Goal: Task Accomplishment & Management: Use online tool/utility

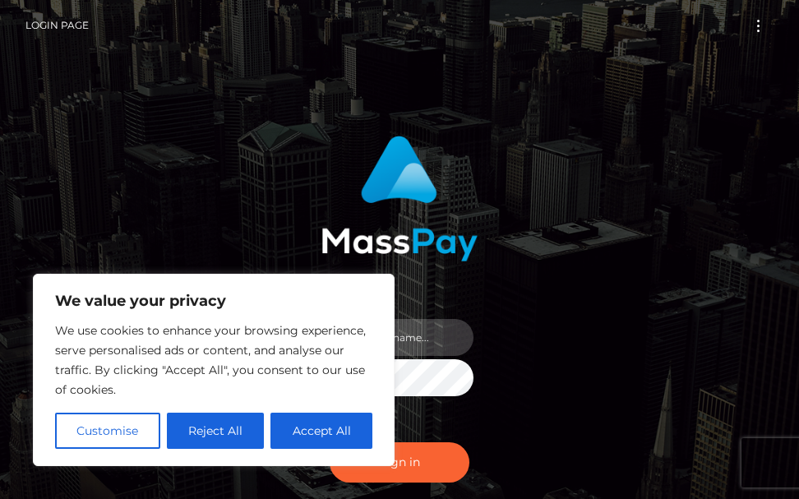
type input "terry.cope2"
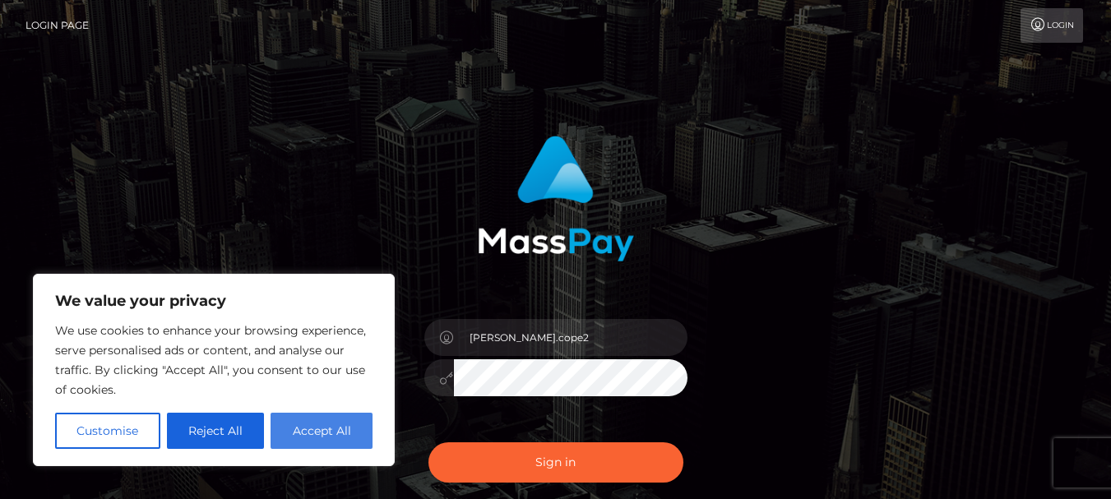
click at [321, 437] on button "Accept All" at bounding box center [322, 431] width 102 height 36
checkbox input "true"
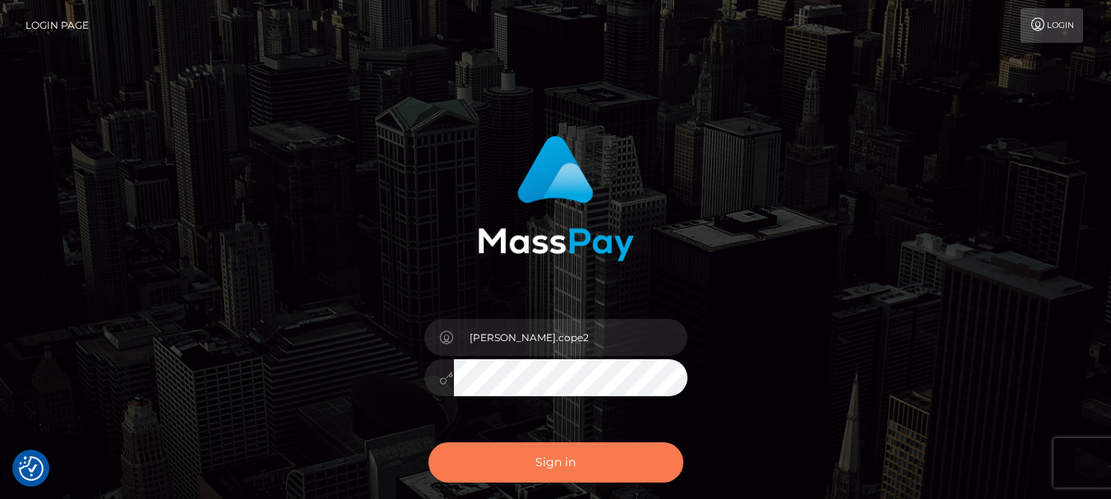
click at [528, 460] on button "Sign in" at bounding box center [555, 462] width 255 height 40
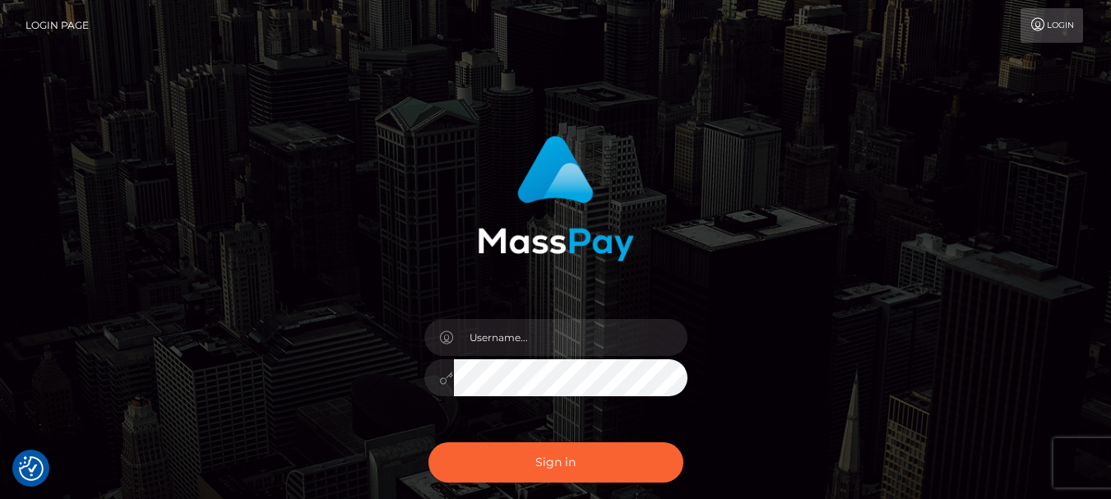
checkbox input "true"
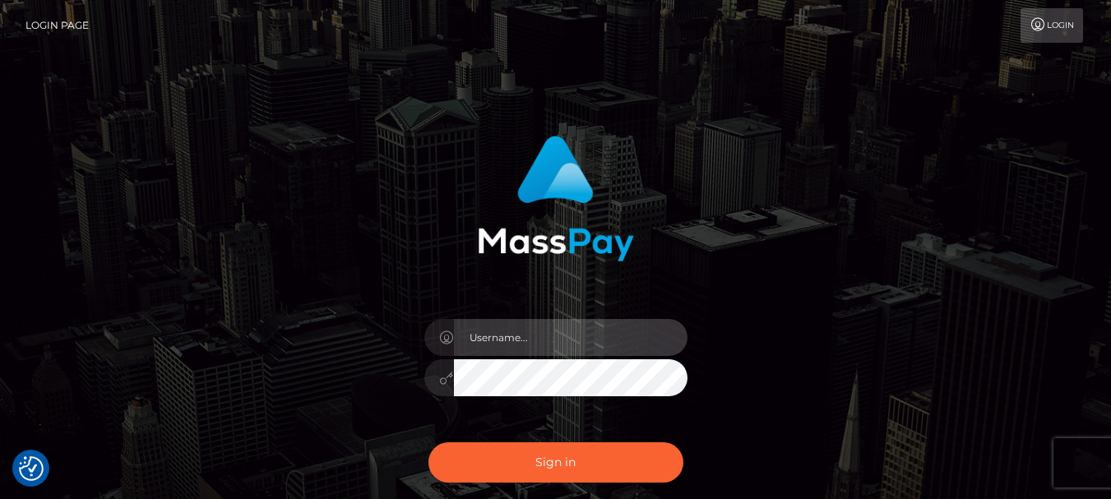
type input "terry.cope2"
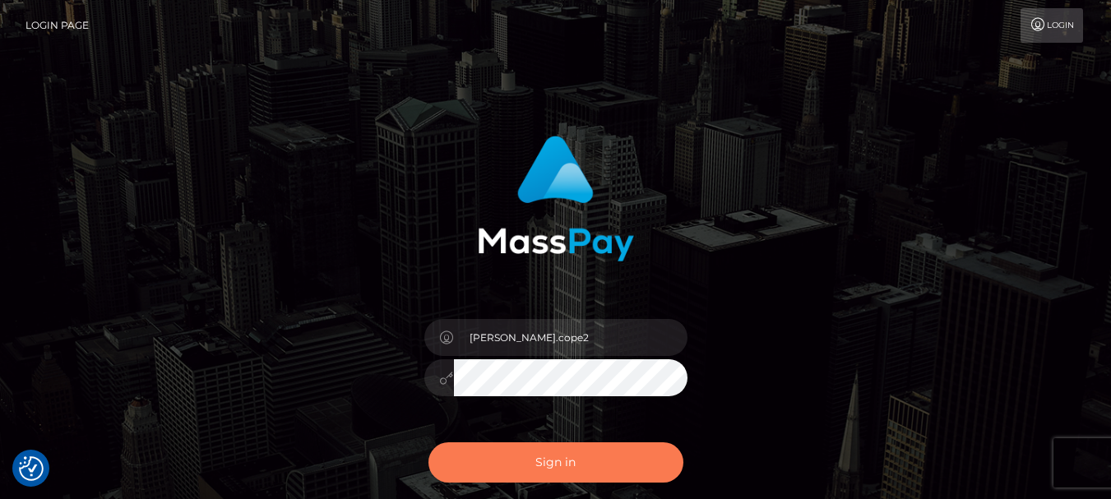
click at [497, 456] on button "Sign in" at bounding box center [555, 462] width 255 height 40
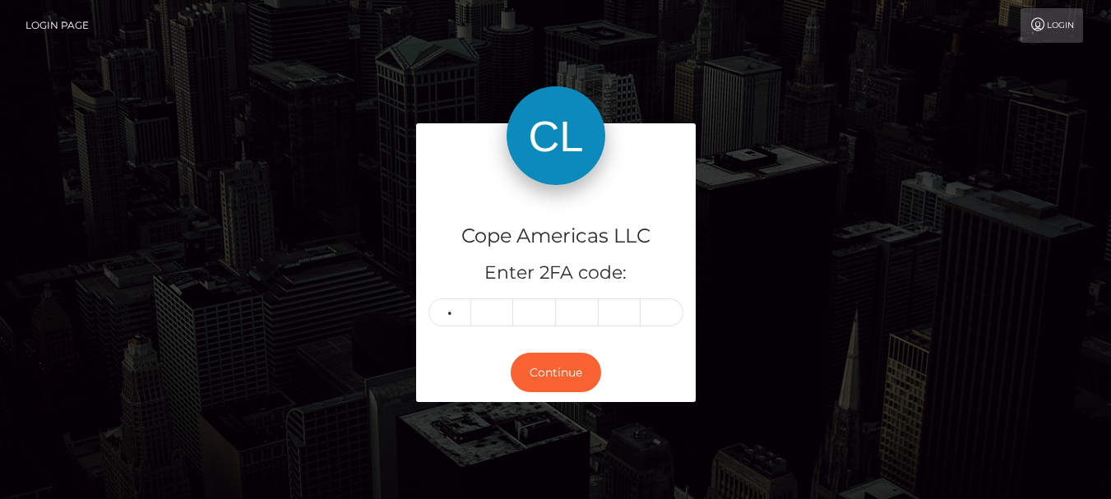
type input "4"
type input "3"
type input "9"
type input "7"
type input "6"
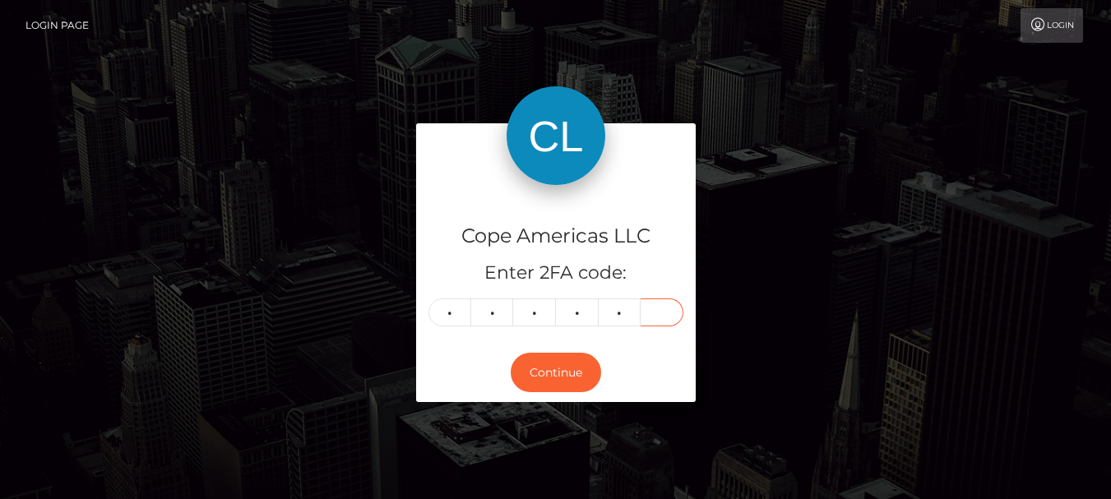
type input "9"
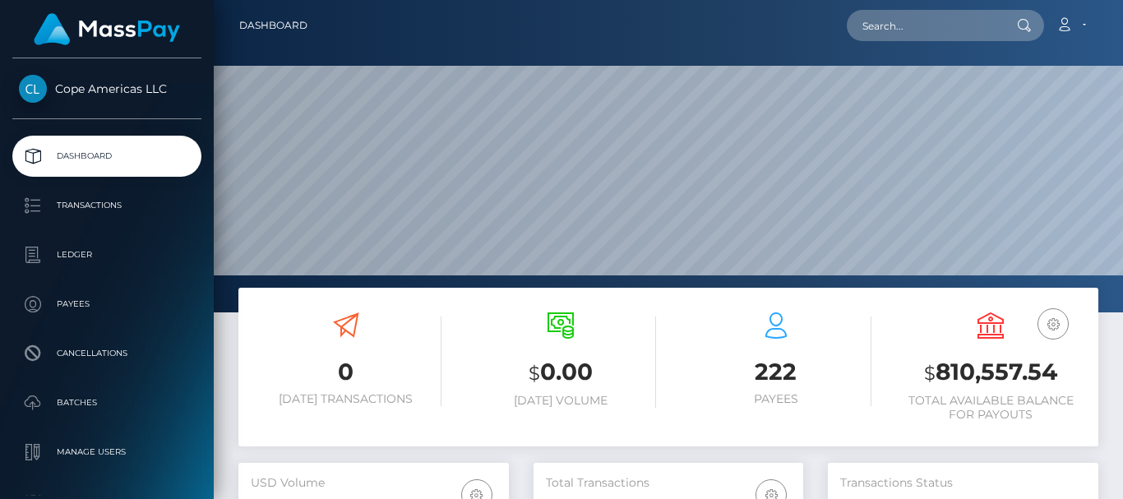
scroll to position [292, 270]
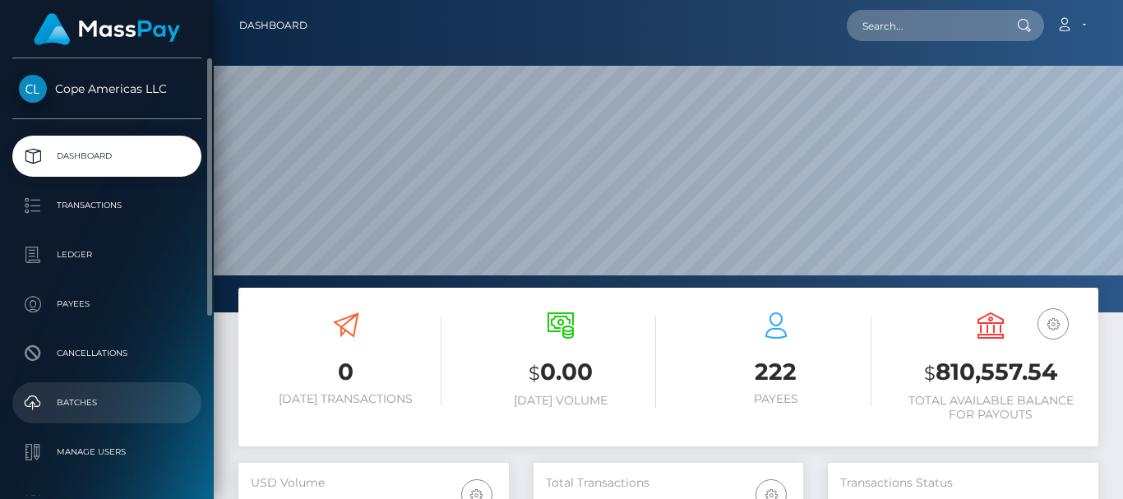
click at [77, 393] on p "Batches" at bounding box center [107, 403] width 176 height 25
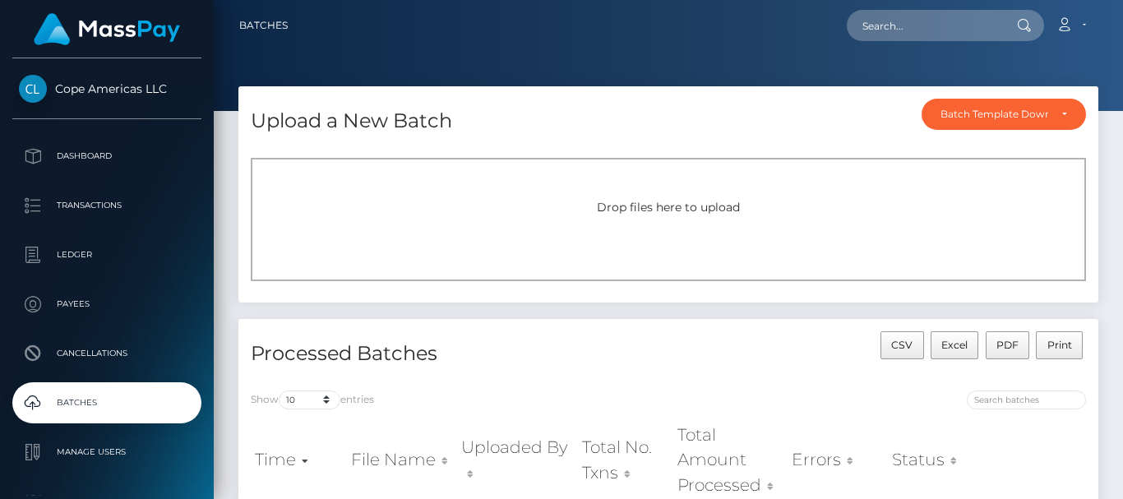
scroll to position [164, 0]
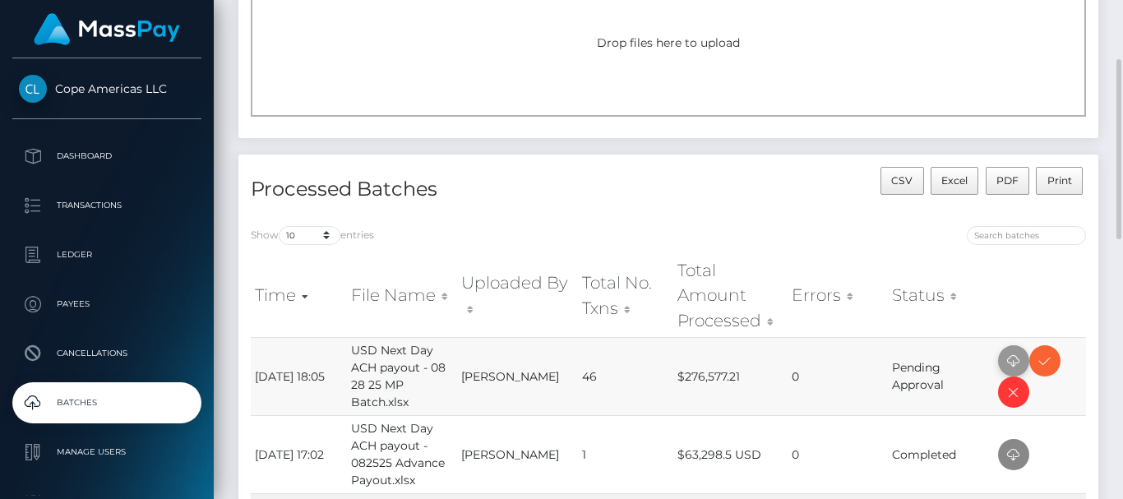
click at [1010, 358] on icon at bounding box center [1014, 361] width 20 height 21
click at [1046, 360] on icon at bounding box center [1045, 361] width 20 height 21
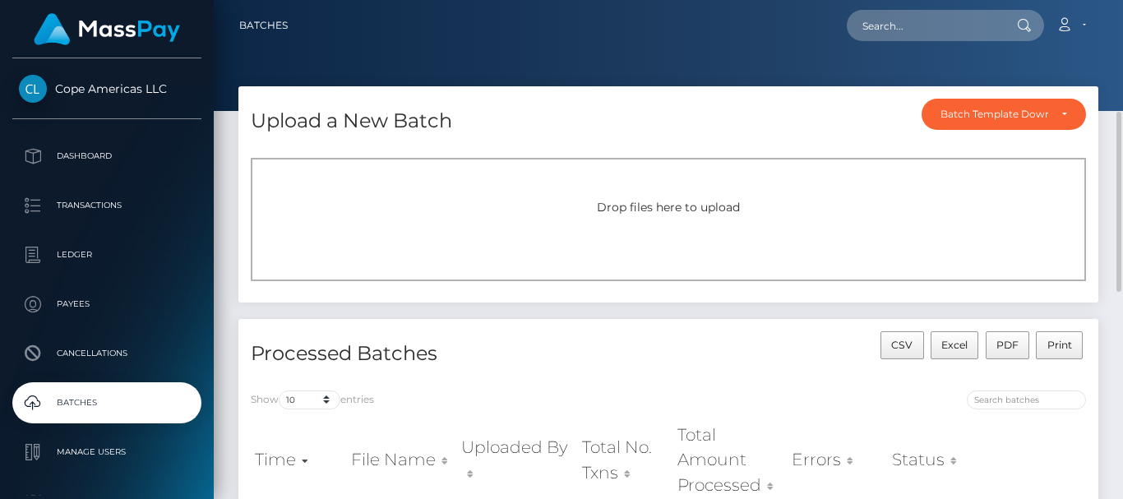
scroll to position [247, 0]
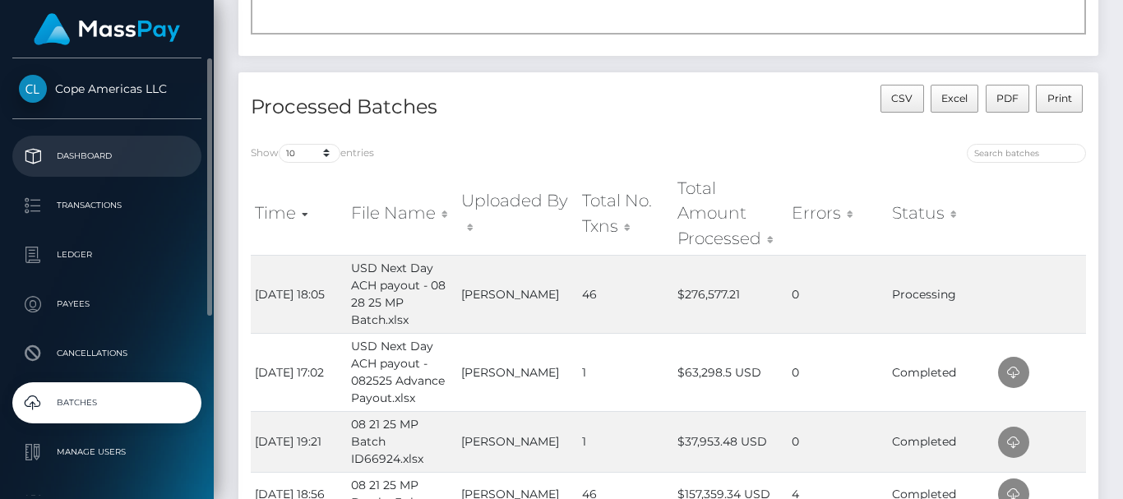
click at [100, 157] on p "Dashboard" at bounding box center [107, 156] width 176 height 25
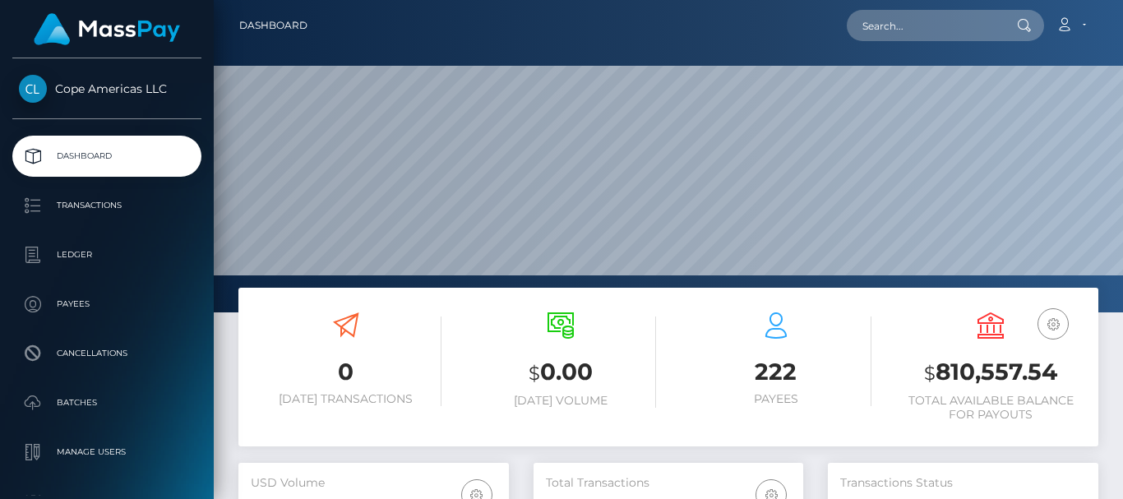
scroll to position [292, 270]
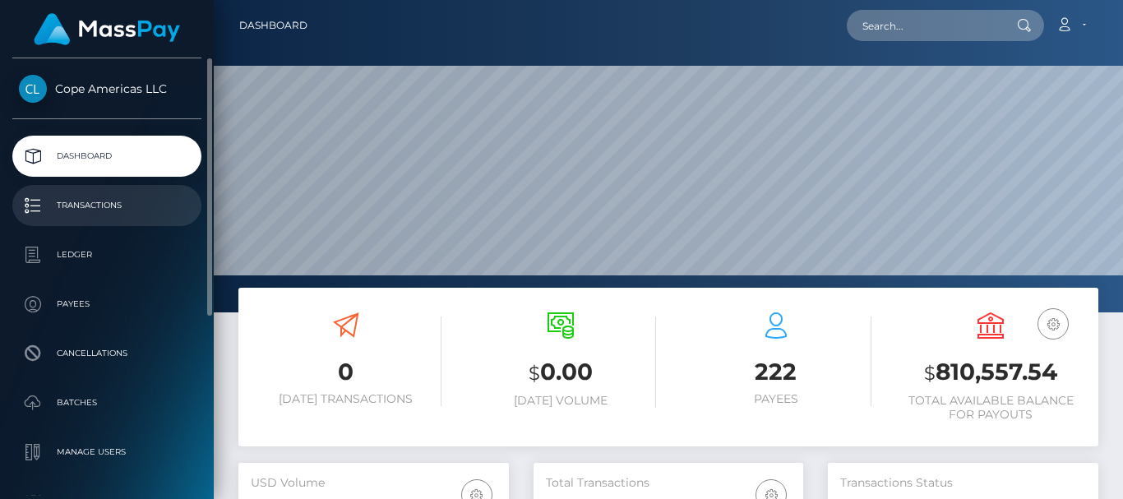
click at [97, 207] on p "Transactions" at bounding box center [107, 205] width 176 height 25
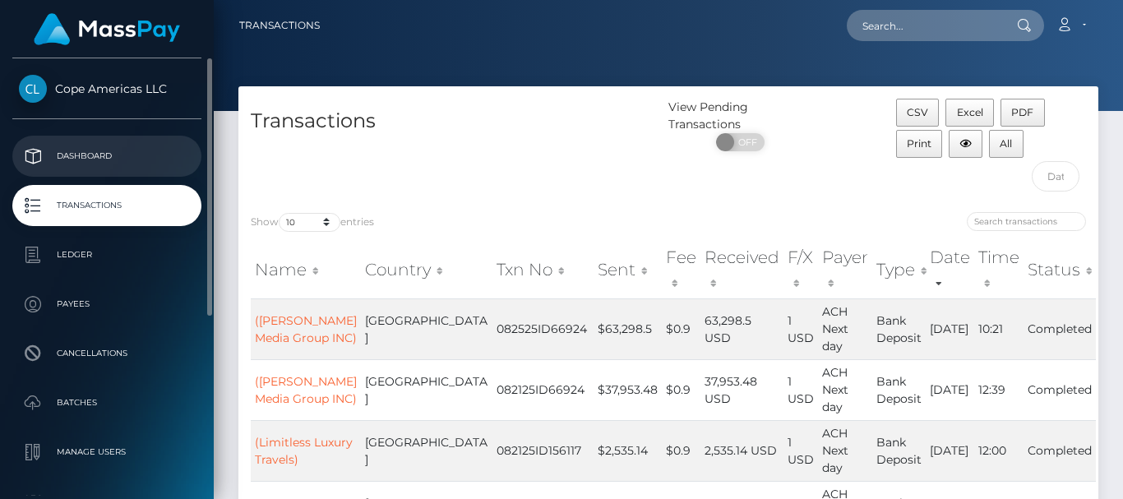
click at [91, 157] on p "Dashboard" at bounding box center [107, 156] width 176 height 25
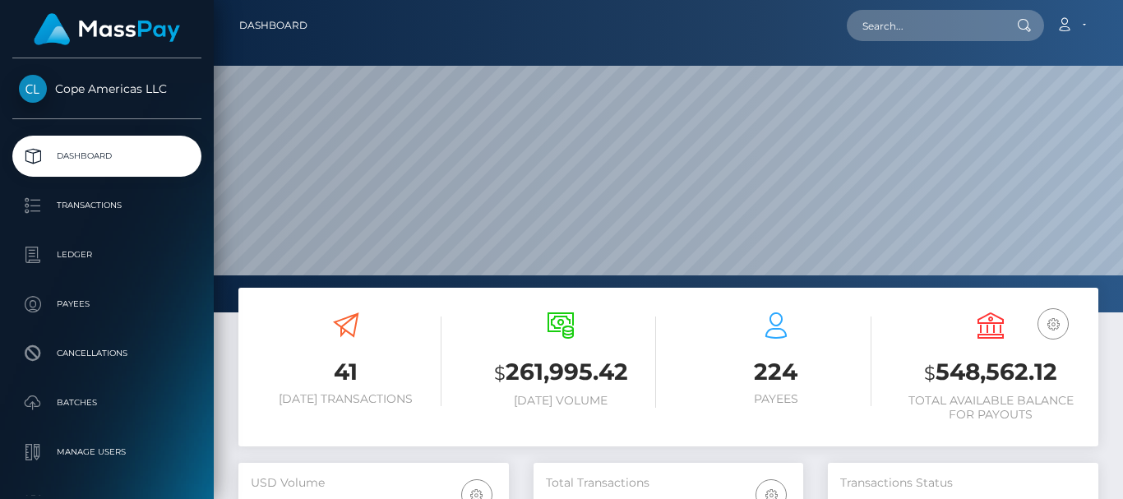
scroll to position [292, 270]
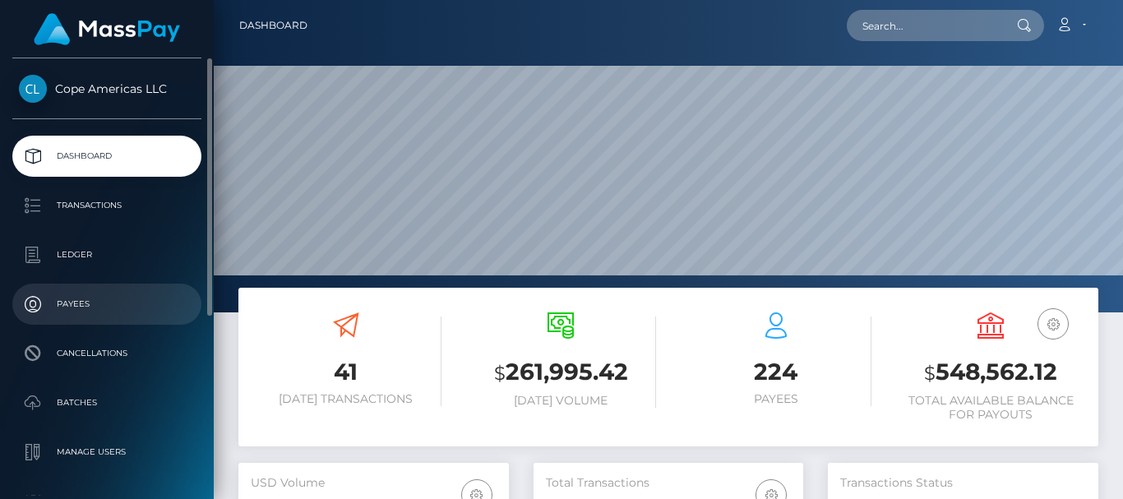
click at [70, 296] on p "Payees" at bounding box center [107, 304] width 176 height 25
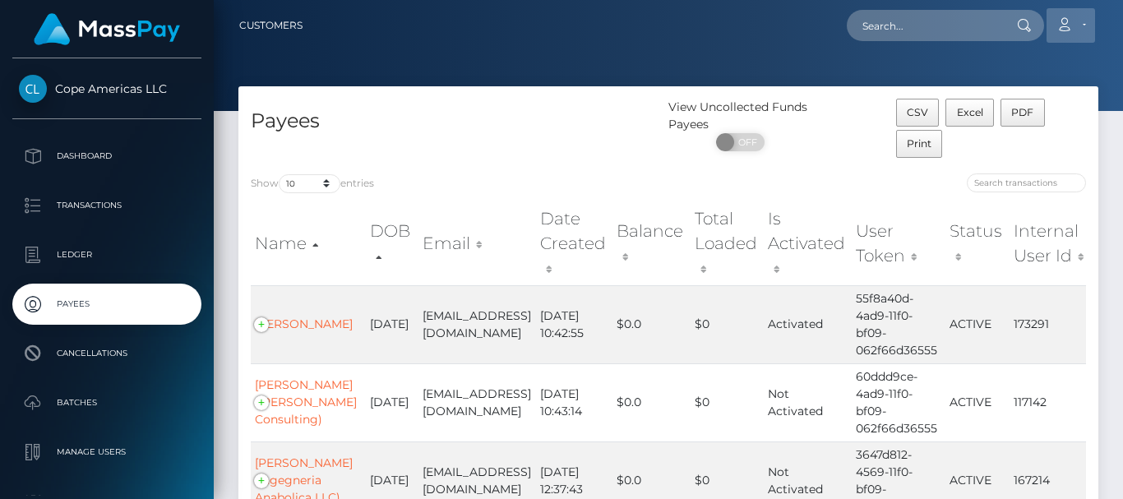
click at [1090, 30] on link "Account" at bounding box center [1071, 25] width 49 height 35
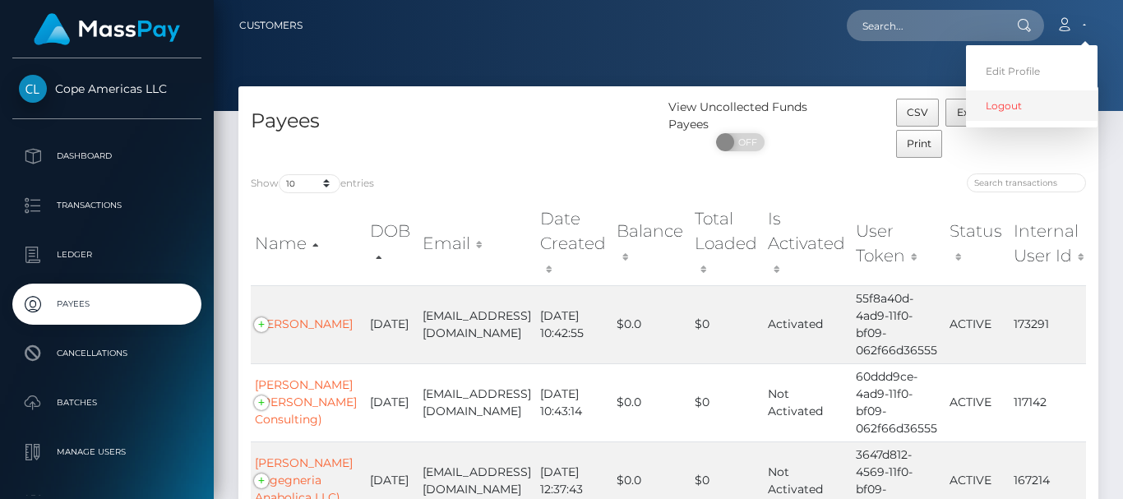
click at [1011, 111] on link "Logout" at bounding box center [1032, 105] width 132 height 30
